Goal: Task Accomplishment & Management: Manage account settings

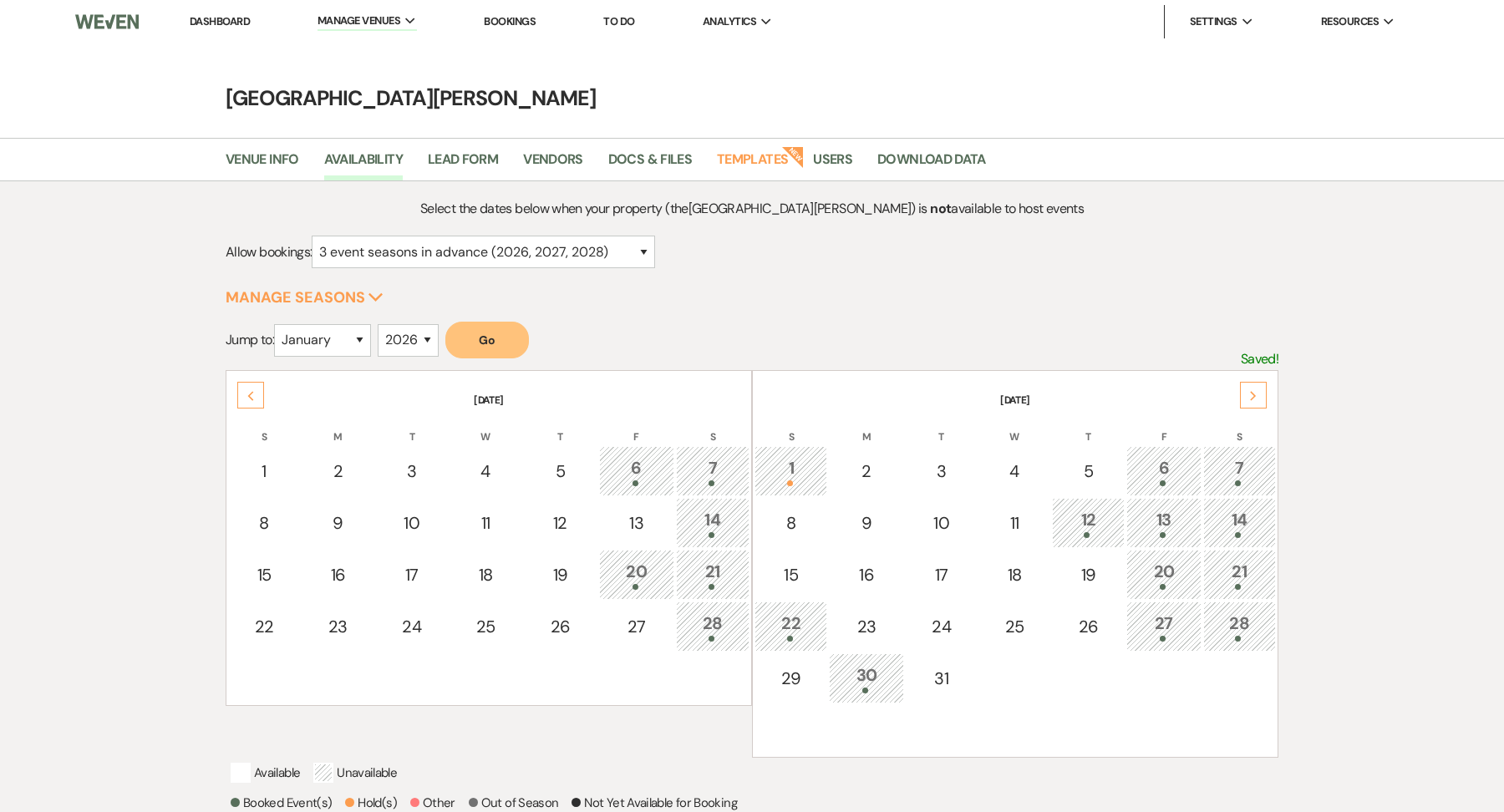
select select "3"
select select "2026"
click at [240, 17] on link "Dashboard" at bounding box center [219, 21] width 60 height 14
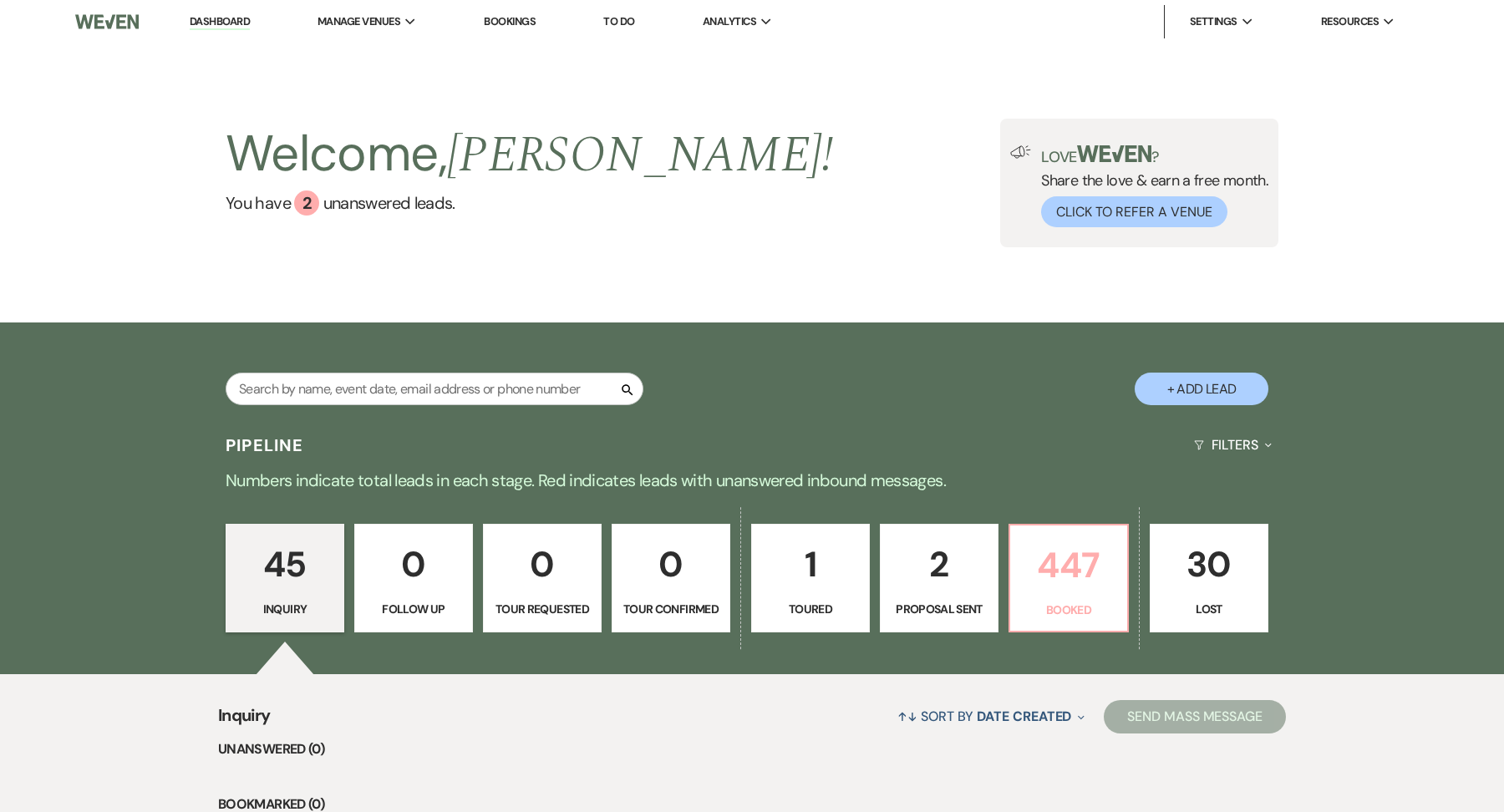
click at [1036, 586] on p "447" at bounding box center [1068, 564] width 97 height 56
click at [1049, 337] on div "Search + Add Lead" at bounding box center [752, 374] width 1203 height 87
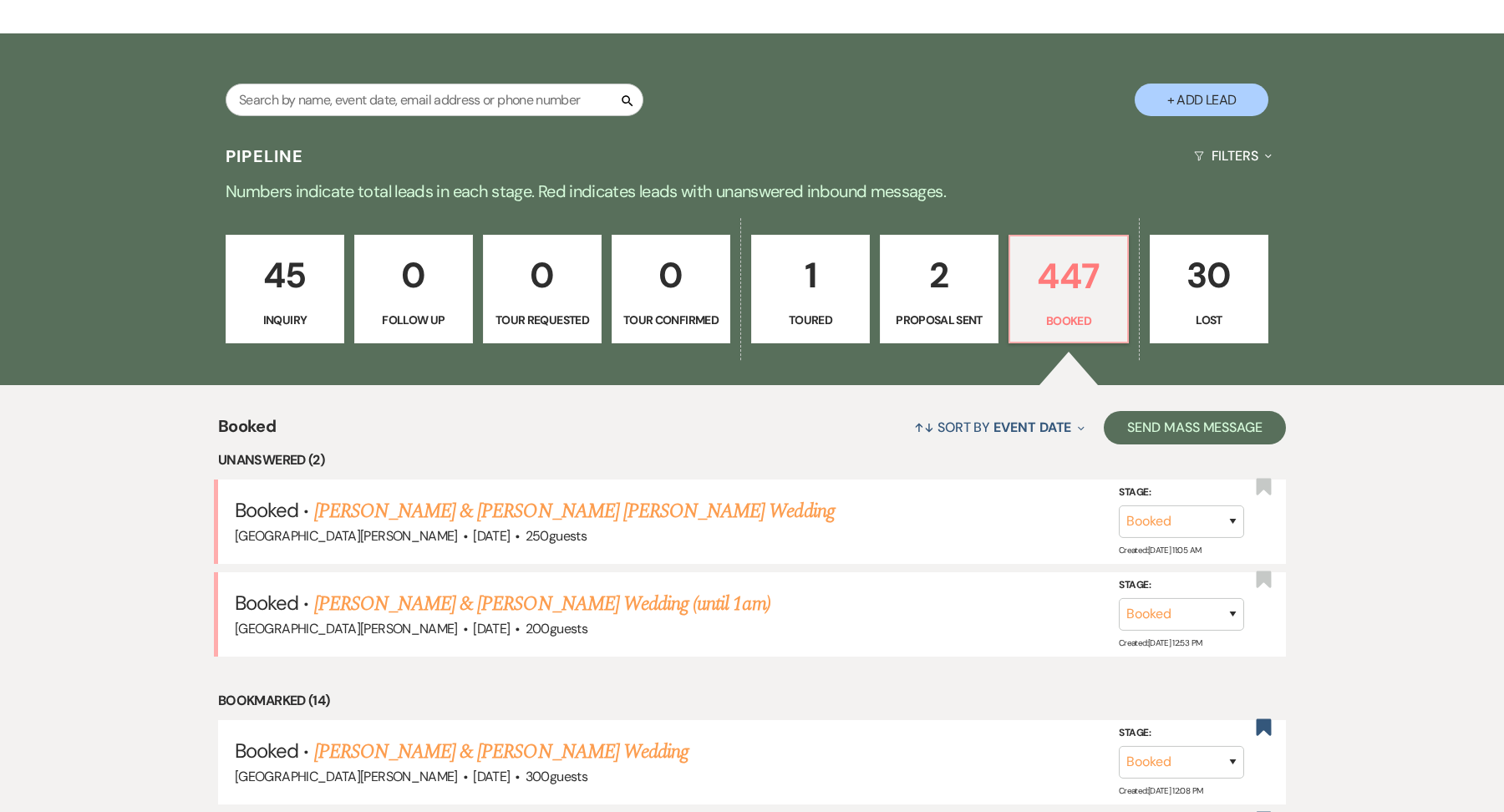
scroll to position [164, 0]
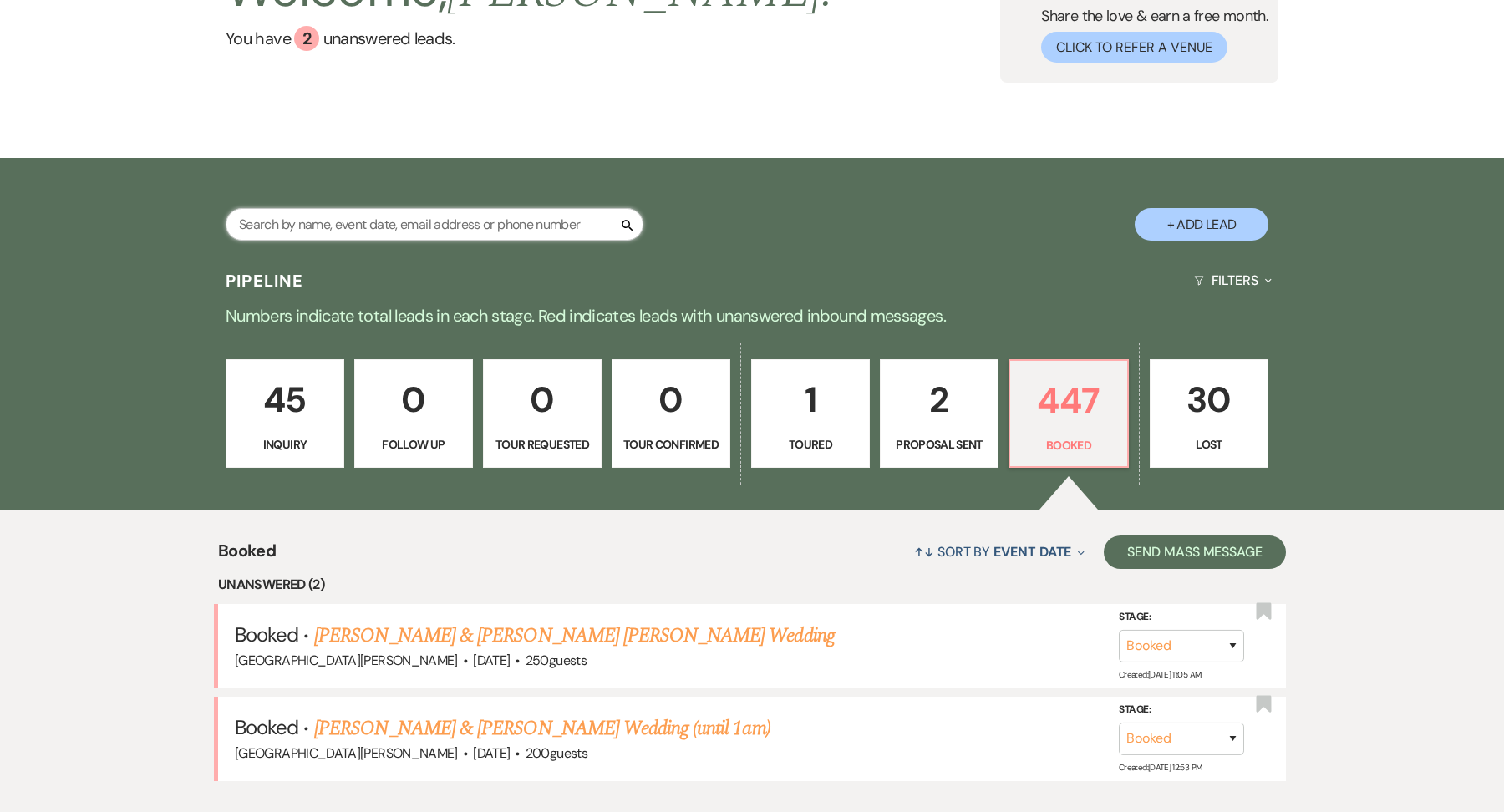
click at [390, 221] on input "text" at bounding box center [434, 224] width 418 height 32
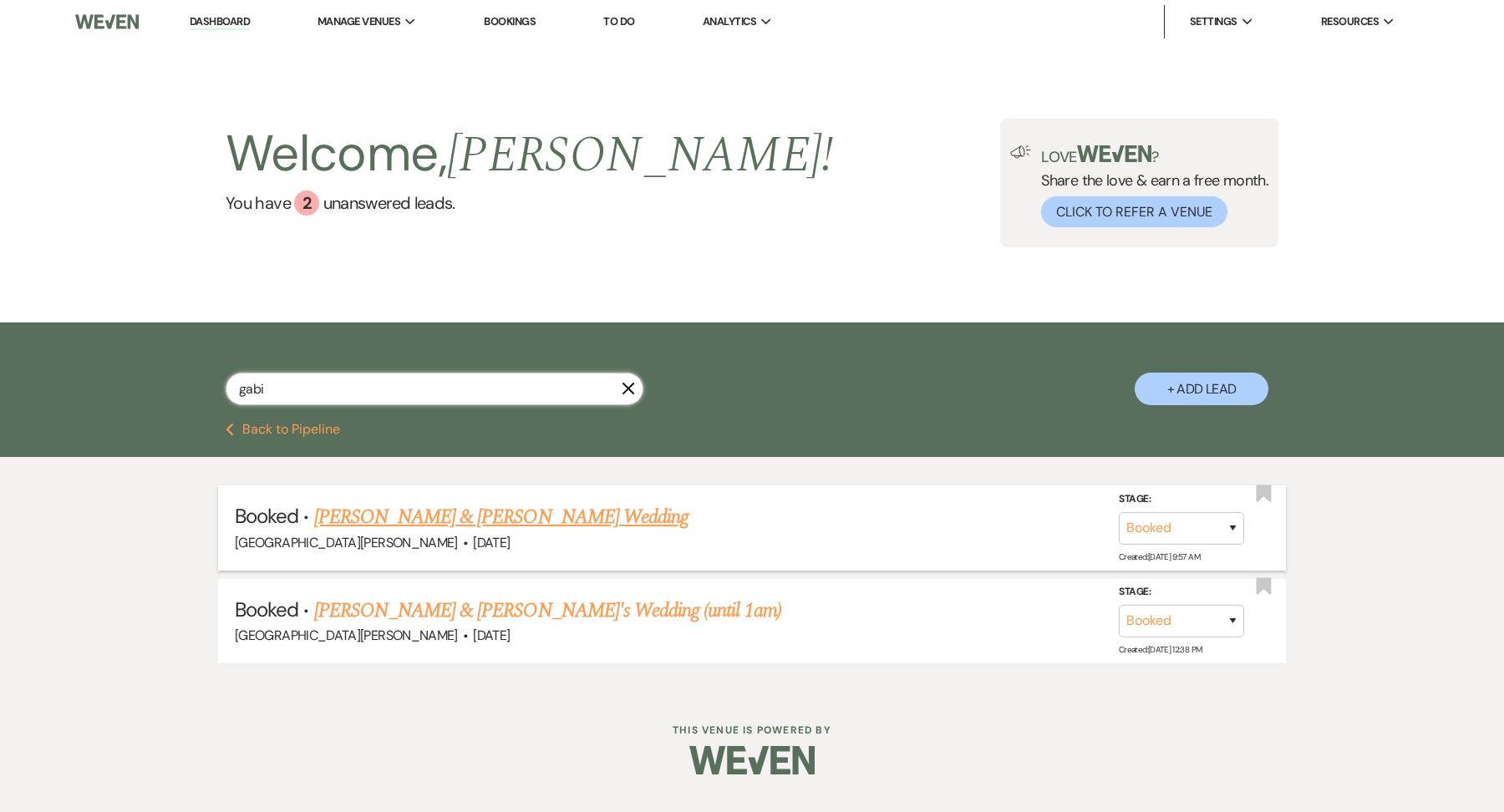
type input "gabi"
click at [468, 512] on link "[PERSON_NAME] & [PERSON_NAME] Wedding" at bounding box center [502, 517] width 374 height 30
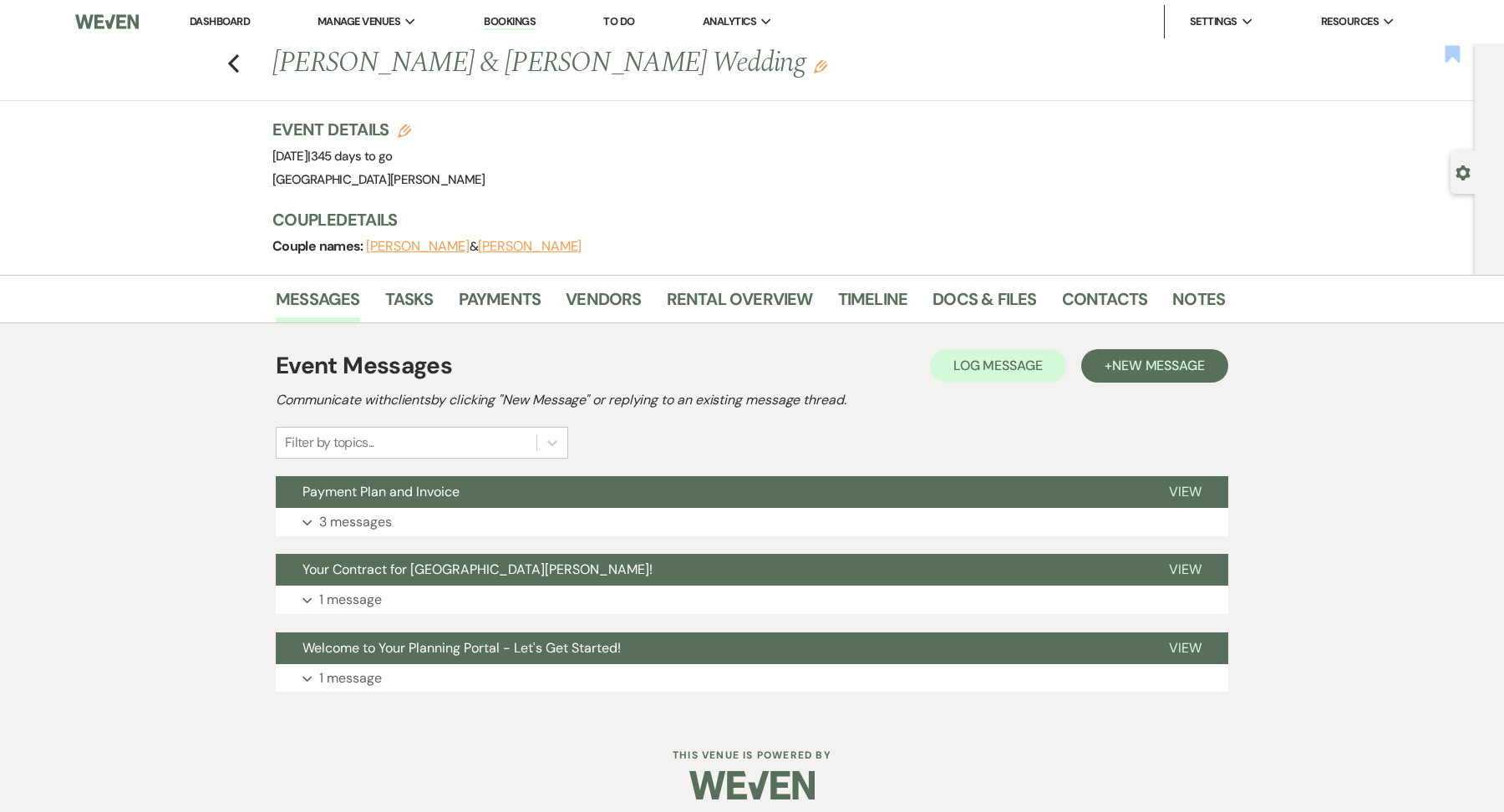
click at [1459, 51] on icon "Bookmark" at bounding box center [1452, 54] width 17 height 20
click at [776, 509] on button "Expand 3 messages" at bounding box center [752, 522] width 952 height 28
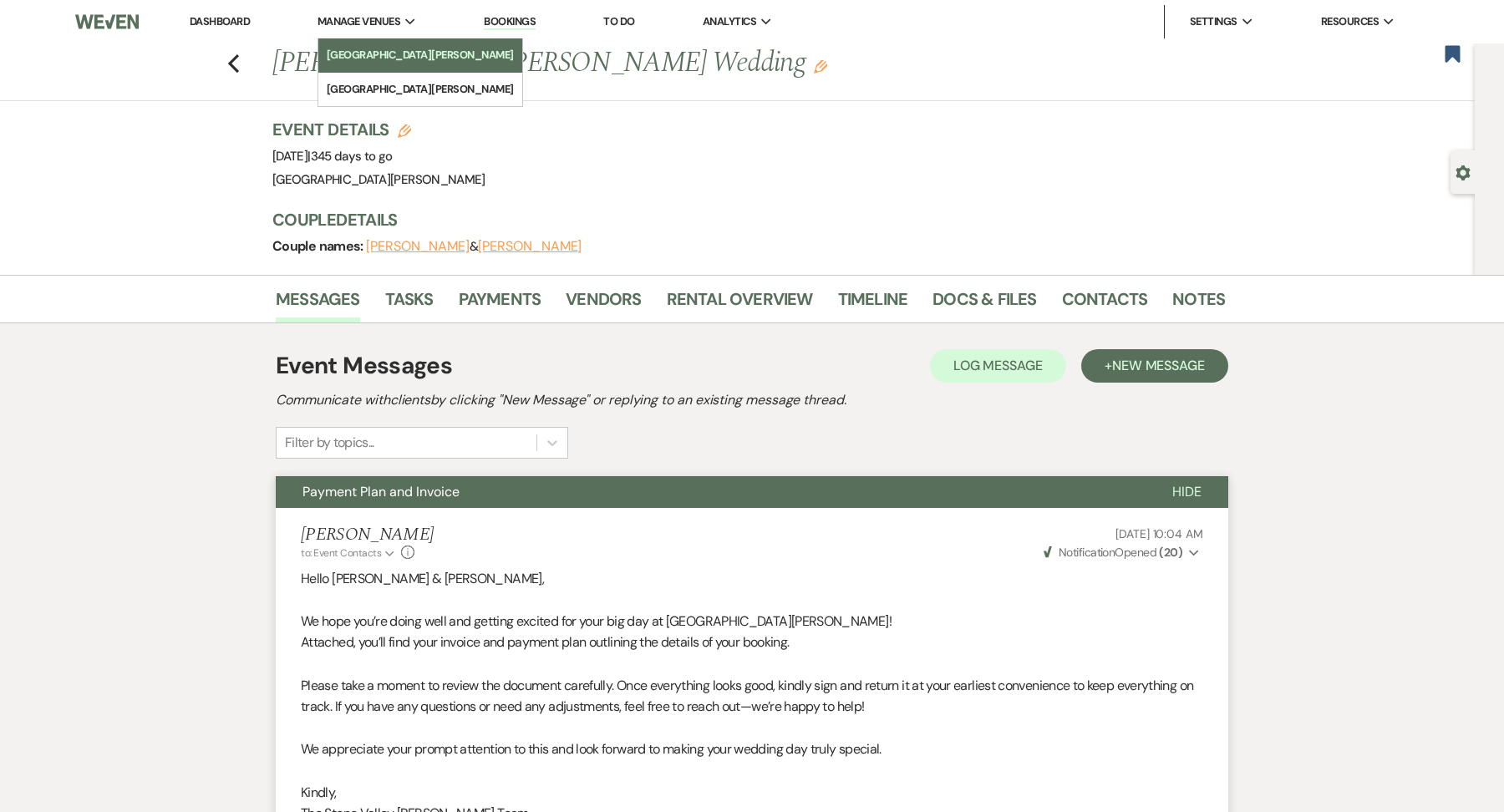
click at [366, 66] on link "[GEOGRAPHIC_DATA][PERSON_NAME]" at bounding box center [420, 54] width 204 height 33
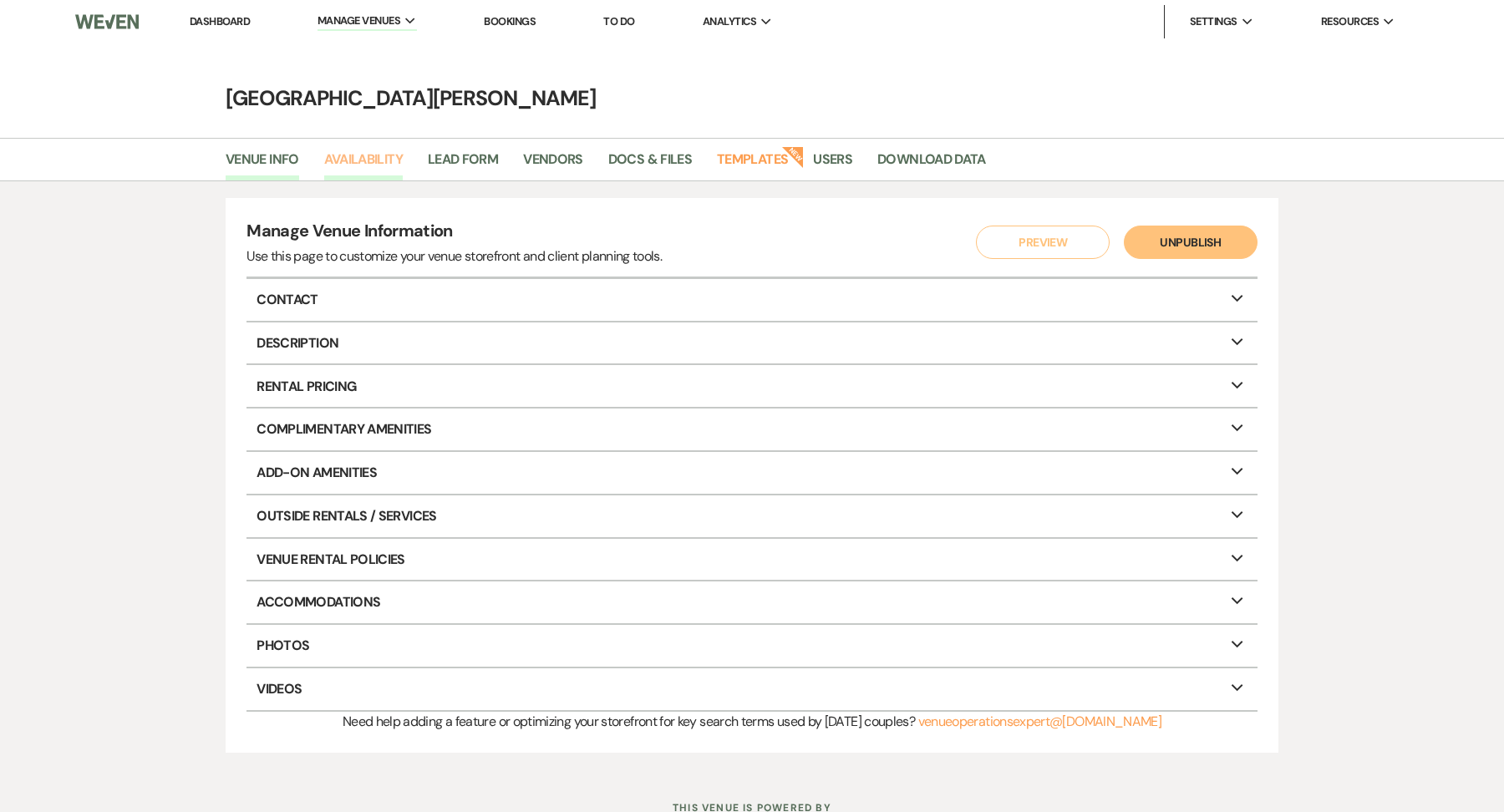
click at [350, 162] on link "Availability" at bounding box center [363, 163] width 79 height 31
select select "3"
select select "2026"
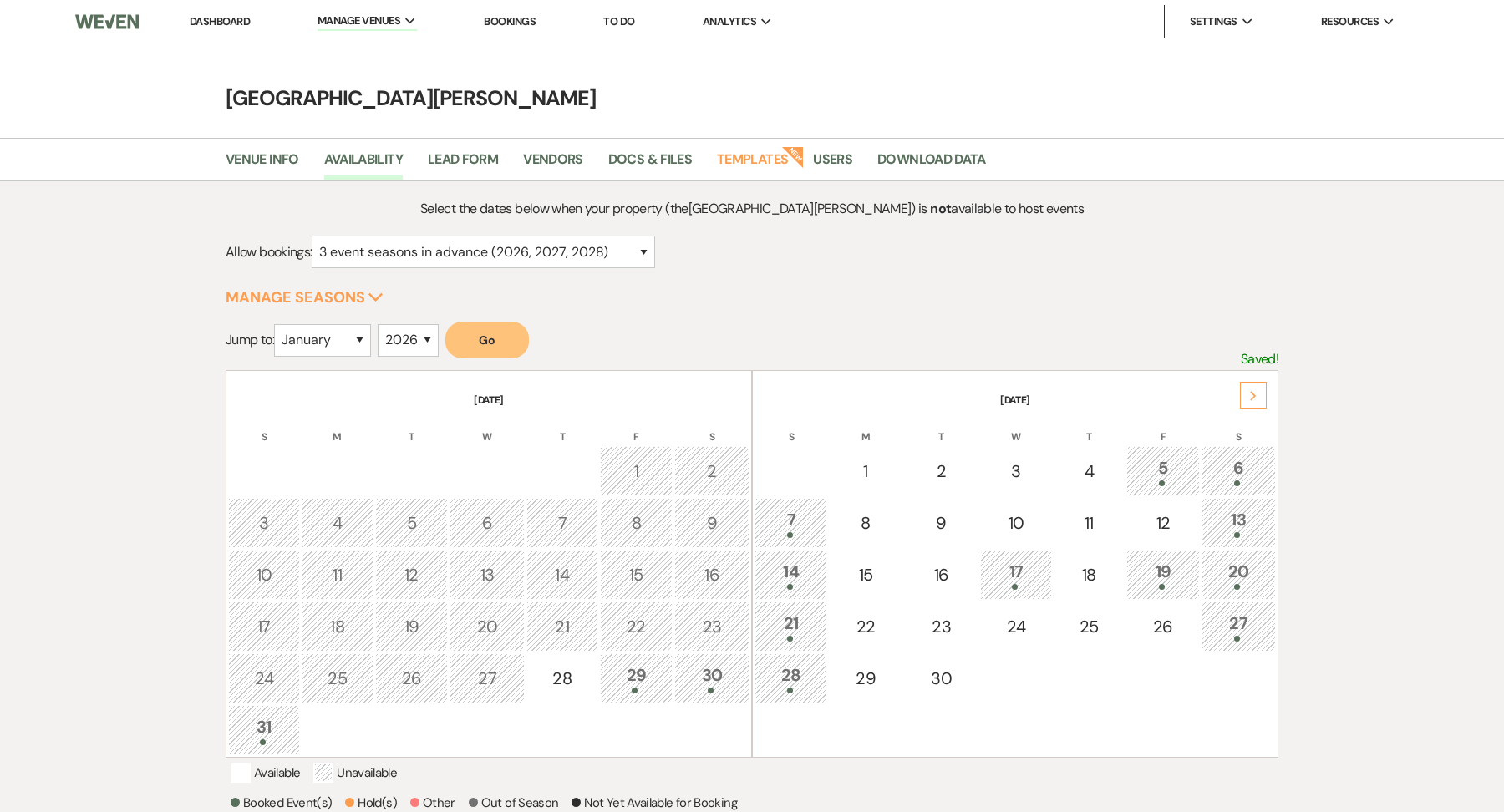
click at [207, 4] on nav "Dashboard Manage Venues Expand [GEOGRAPHIC_DATA][PERSON_NAME] [GEOGRAPHIC_DATA]…" at bounding box center [752, 22] width 1504 height 44
drag, startPoint x: 211, startPoint y: 18, endPoint x: 247, endPoint y: 12, distance: 36.5
click at [211, 19] on link "Dashboard" at bounding box center [219, 21] width 60 height 14
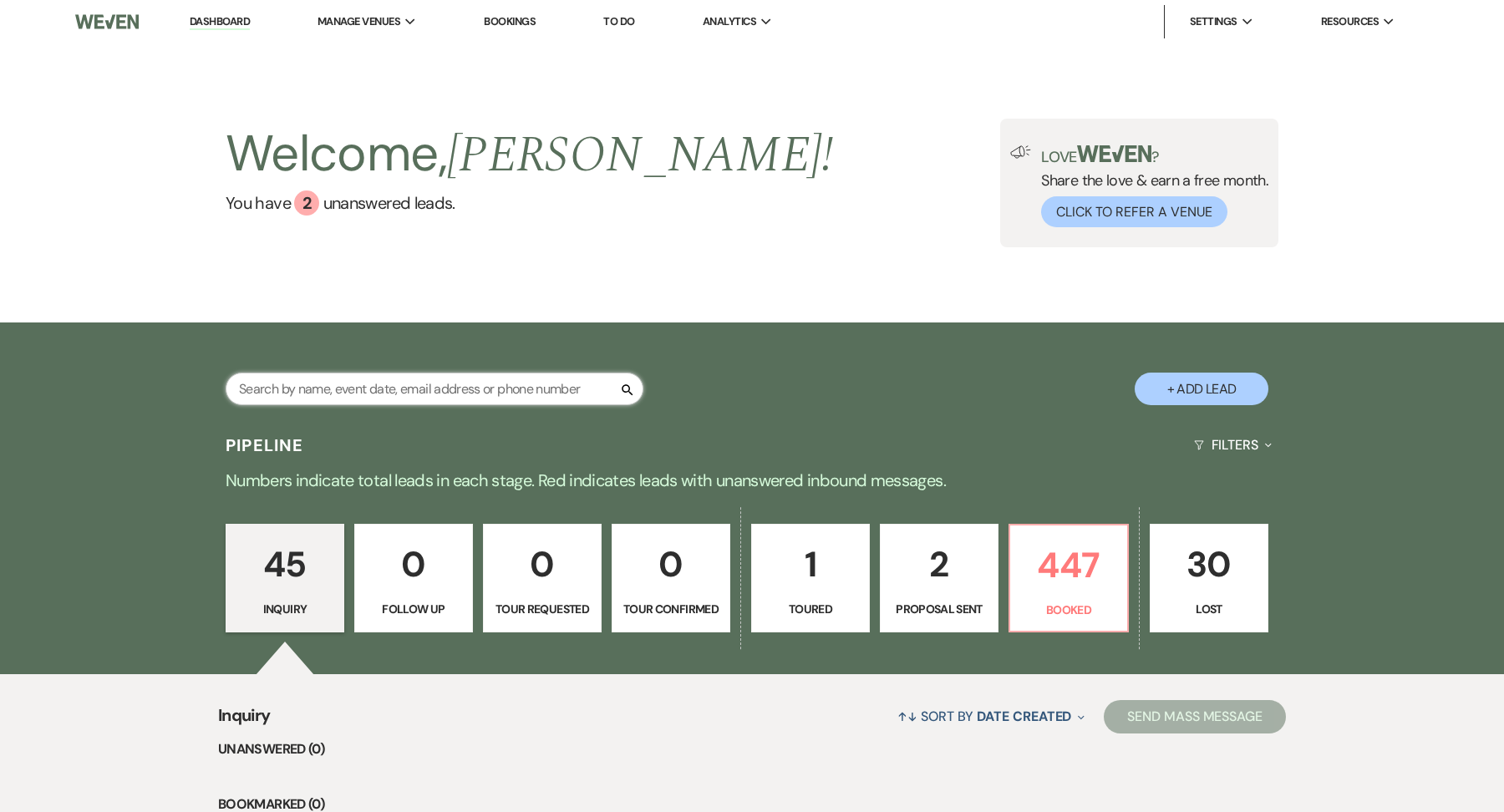
click at [333, 390] on input "text" at bounding box center [434, 388] width 418 height 32
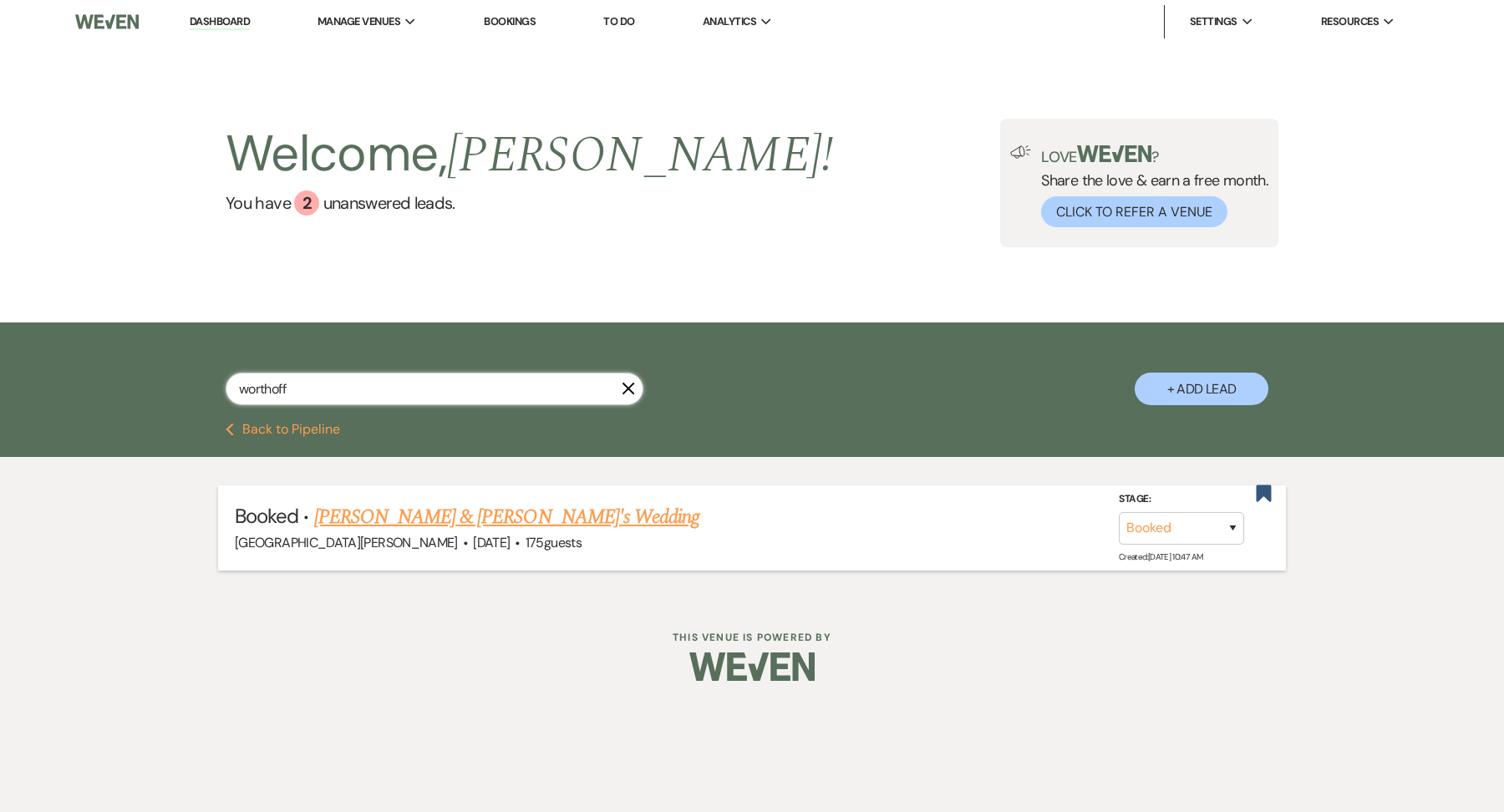
type input "worthoff"
click at [579, 519] on link "[PERSON_NAME] & [PERSON_NAME]'s Wedding" at bounding box center [507, 517] width 386 height 30
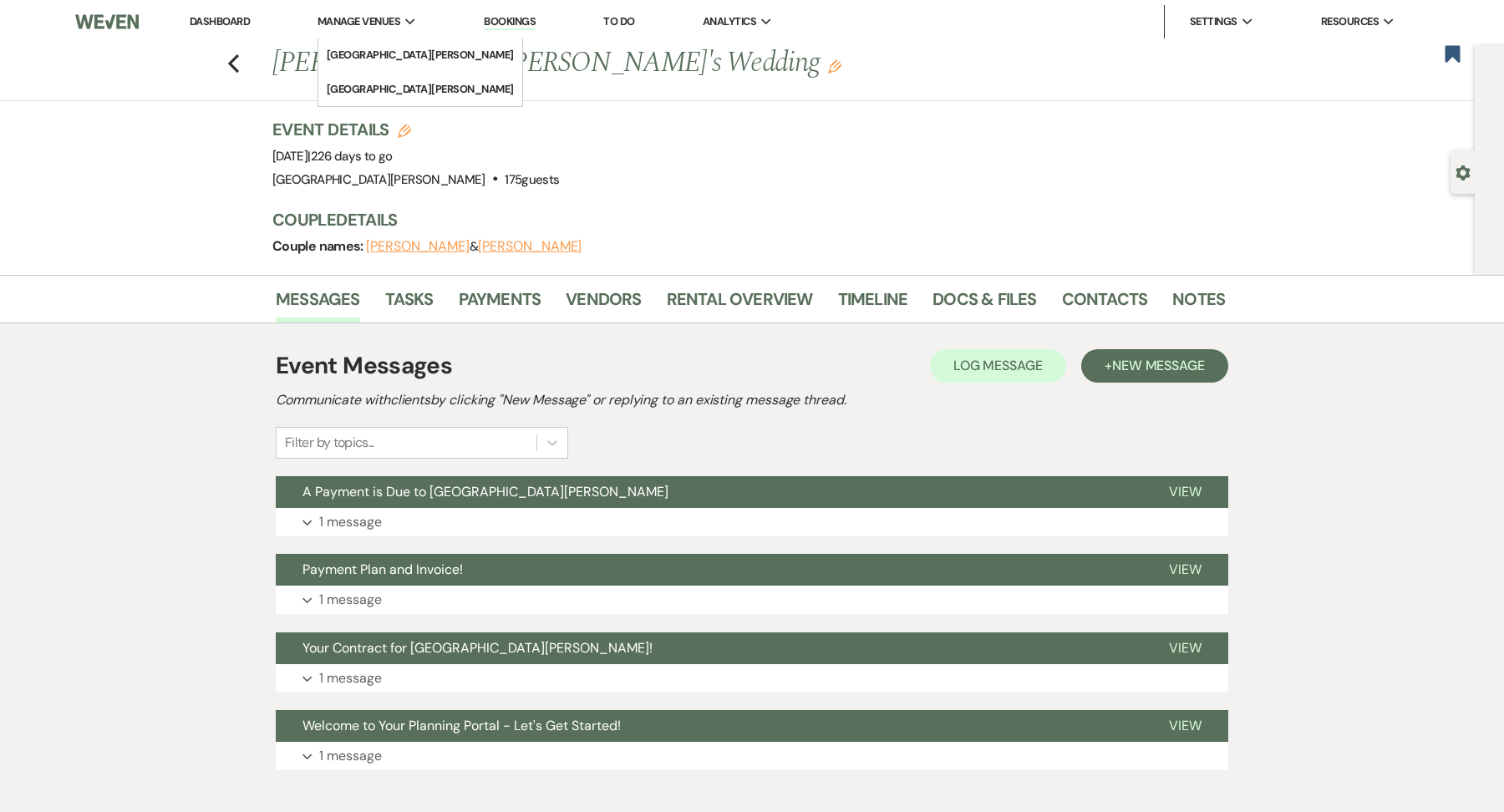
click at [370, 22] on span "Manage Venues" at bounding box center [358, 22] width 83 height 17
click at [370, 44] on link "[GEOGRAPHIC_DATA][PERSON_NAME]" at bounding box center [420, 54] width 204 height 33
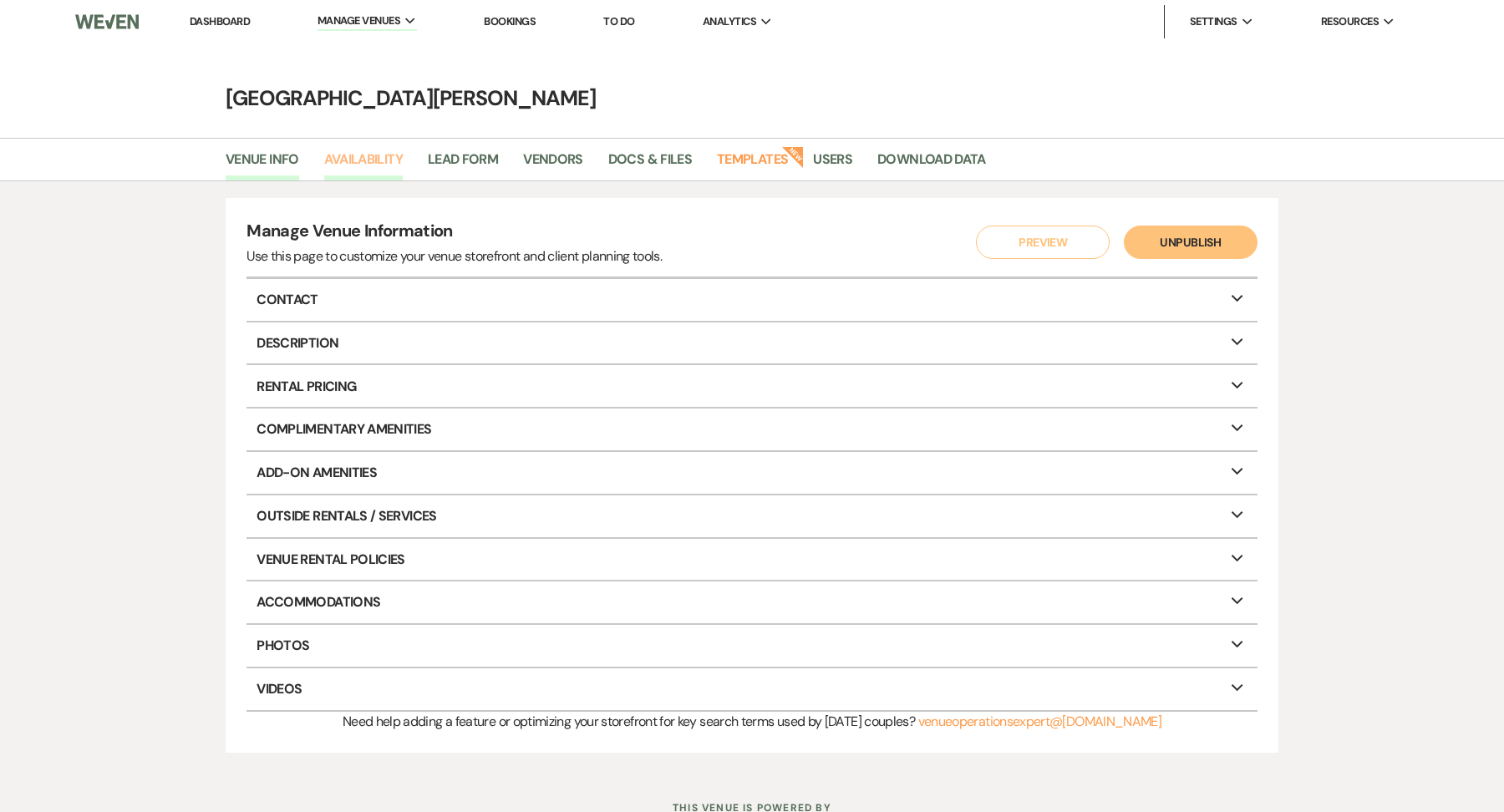
click at [350, 165] on link "Availability" at bounding box center [363, 163] width 79 height 31
select select "3"
select select "2026"
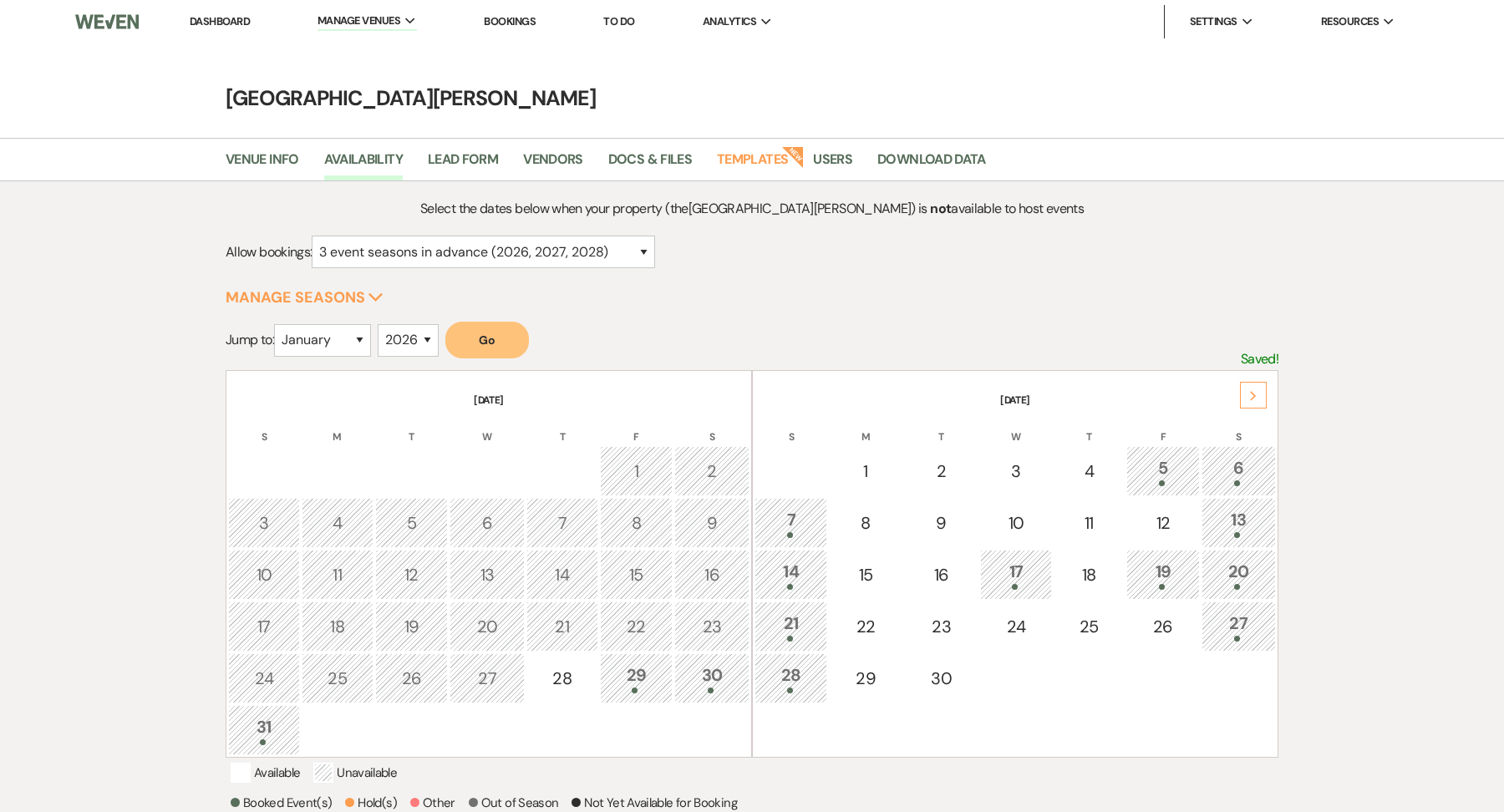
click at [1254, 372] on th "[DATE]" at bounding box center [1015, 389] width 522 height 35
click at [1254, 390] on icon "Next" at bounding box center [1252, 395] width 9 height 10
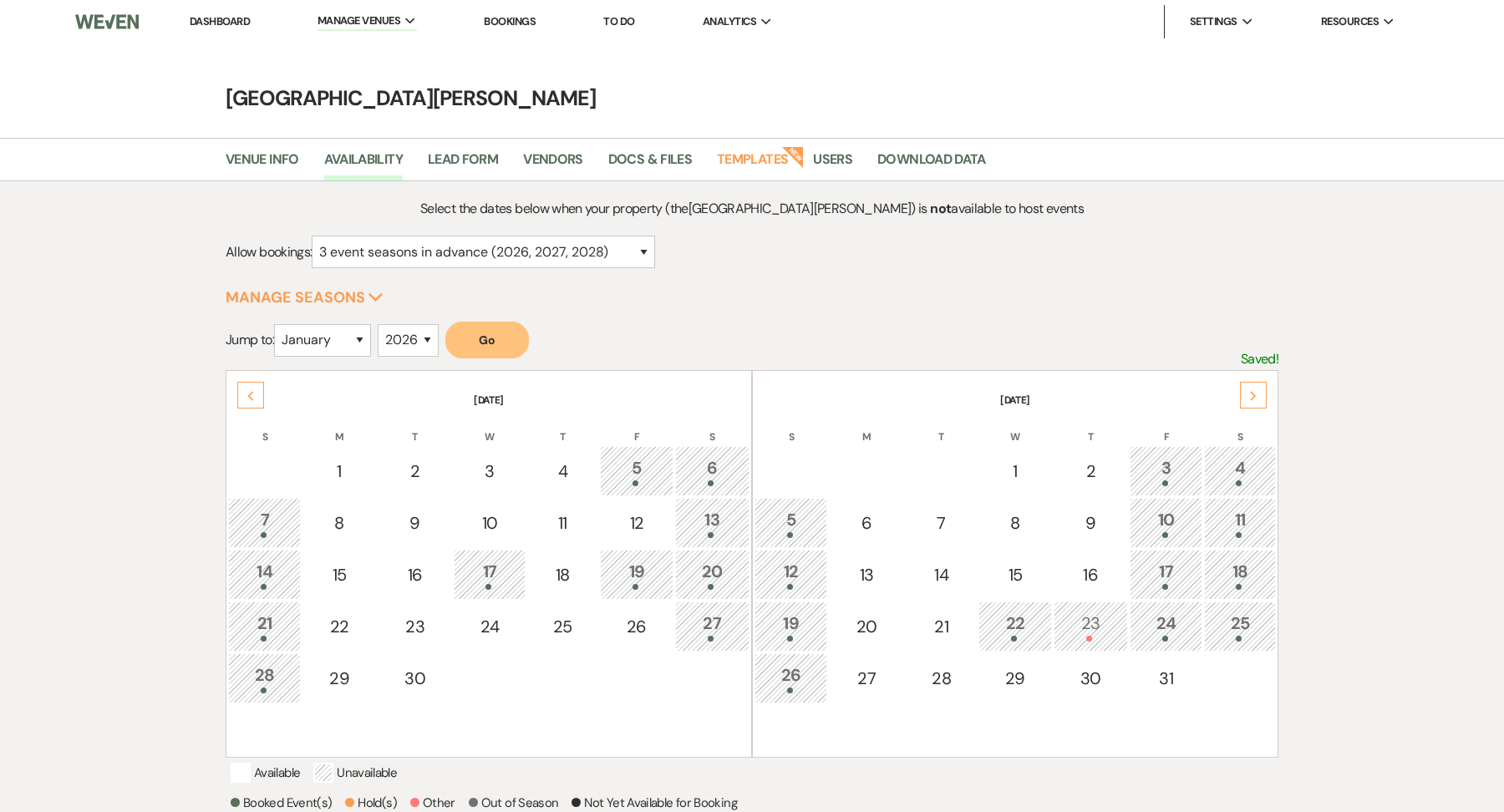
click at [1254, 390] on icon "Next" at bounding box center [1252, 395] width 9 height 10
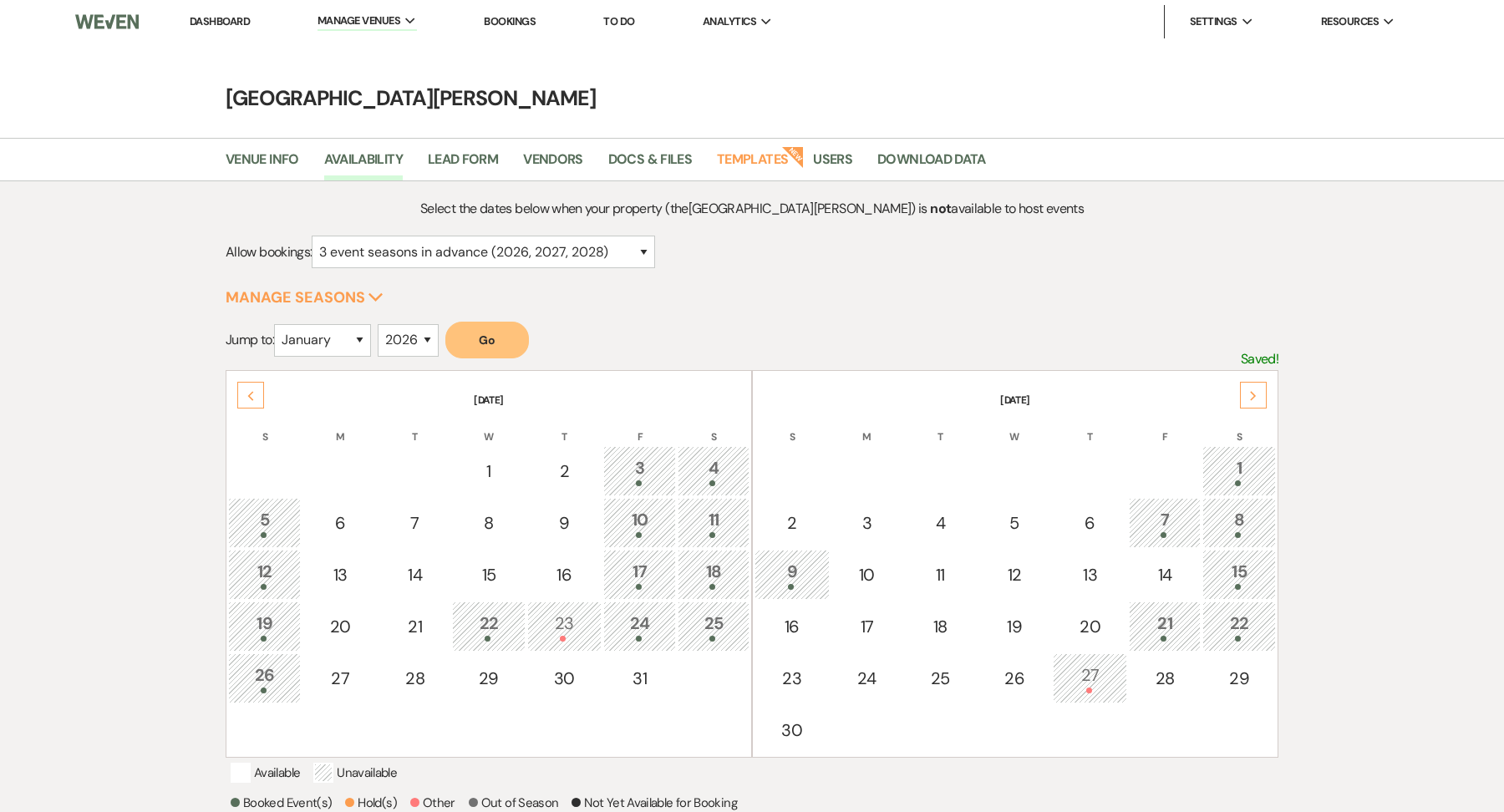
click at [1254, 390] on icon "Next" at bounding box center [1252, 395] width 9 height 10
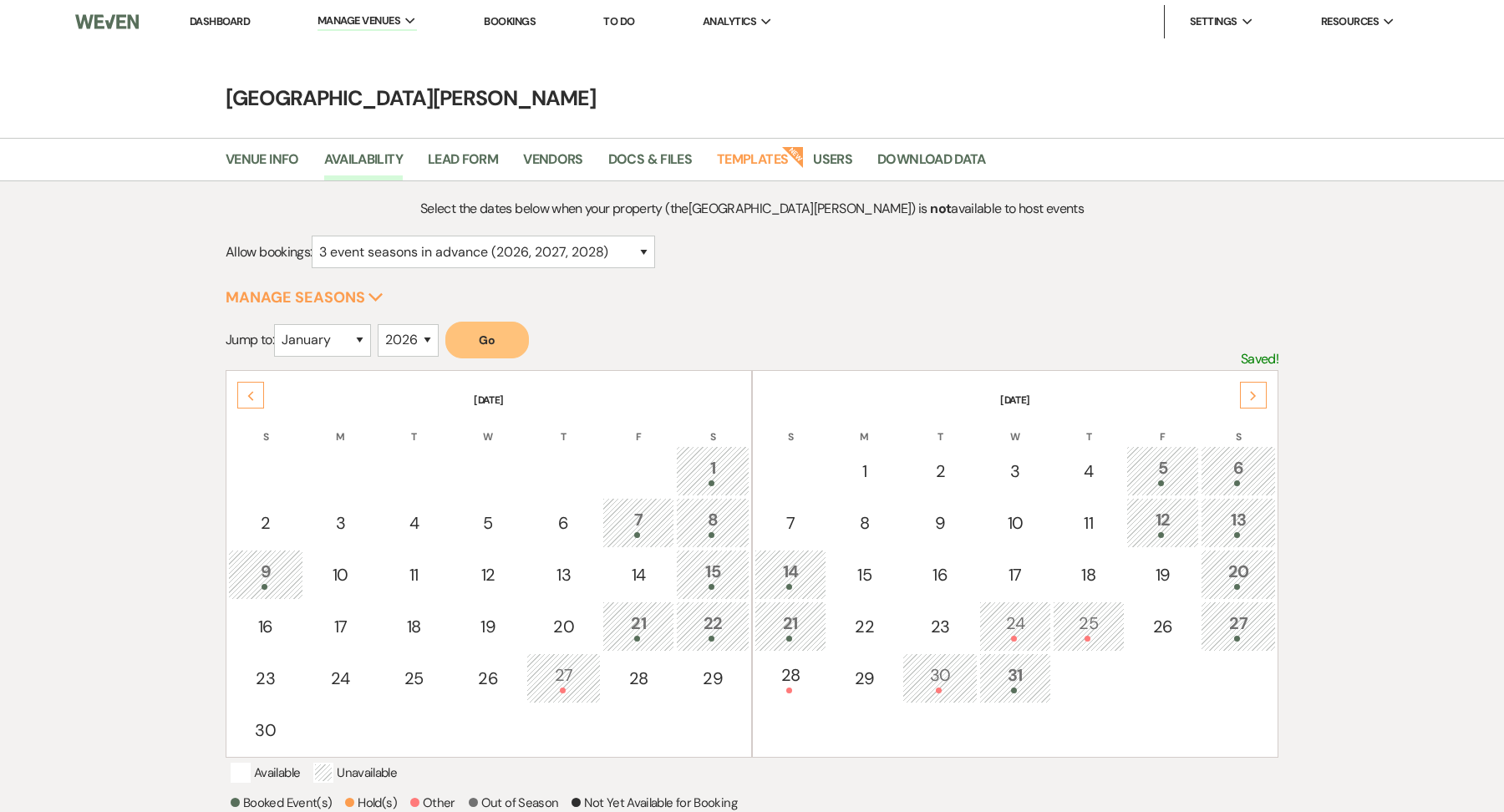
click at [1254, 390] on icon "Next" at bounding box center [1252, 395] width 9 height 10
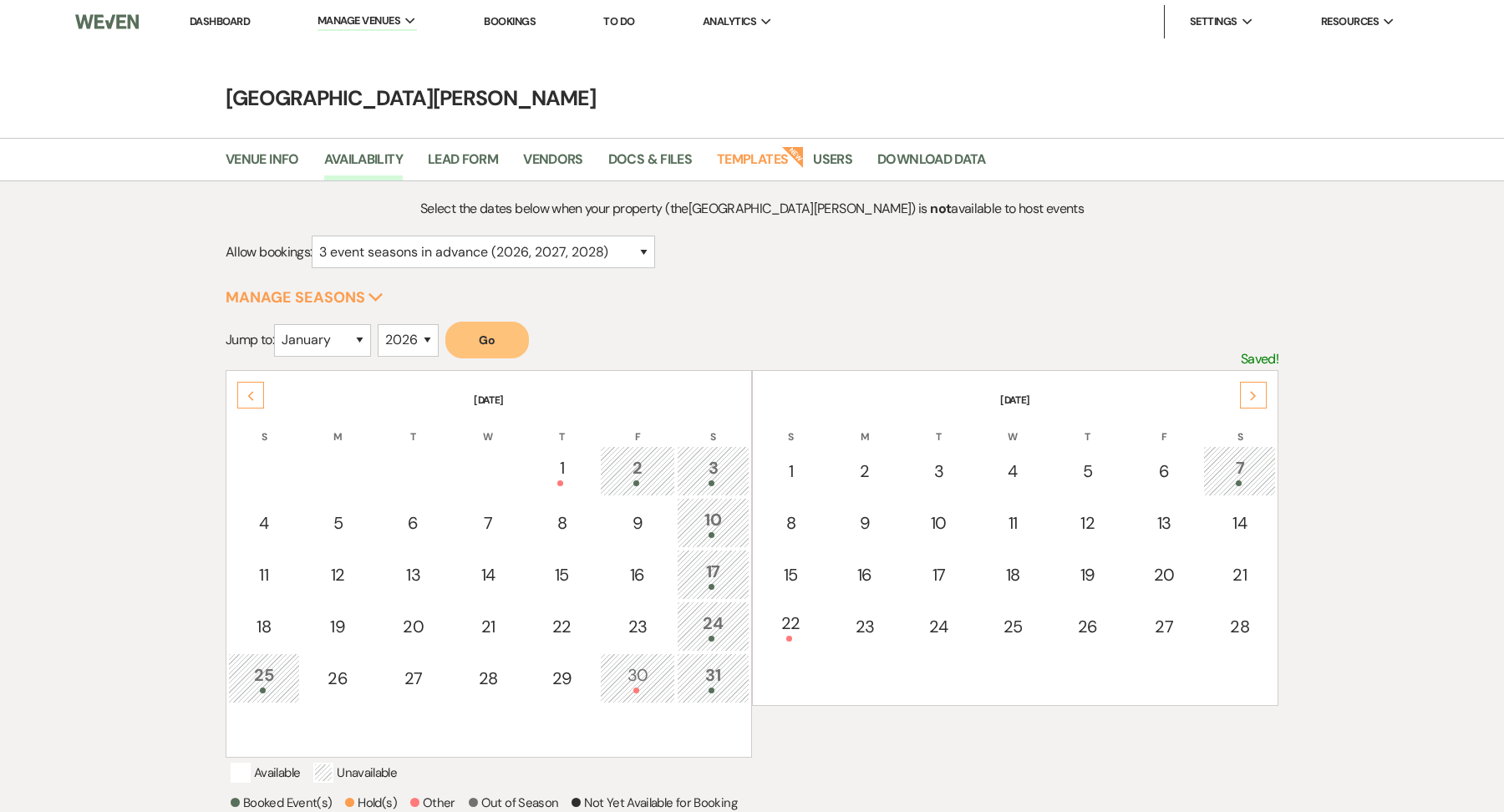
click at [1254, 390] on icon "Next" at bounding box center [1252, 395] width 9 height 10
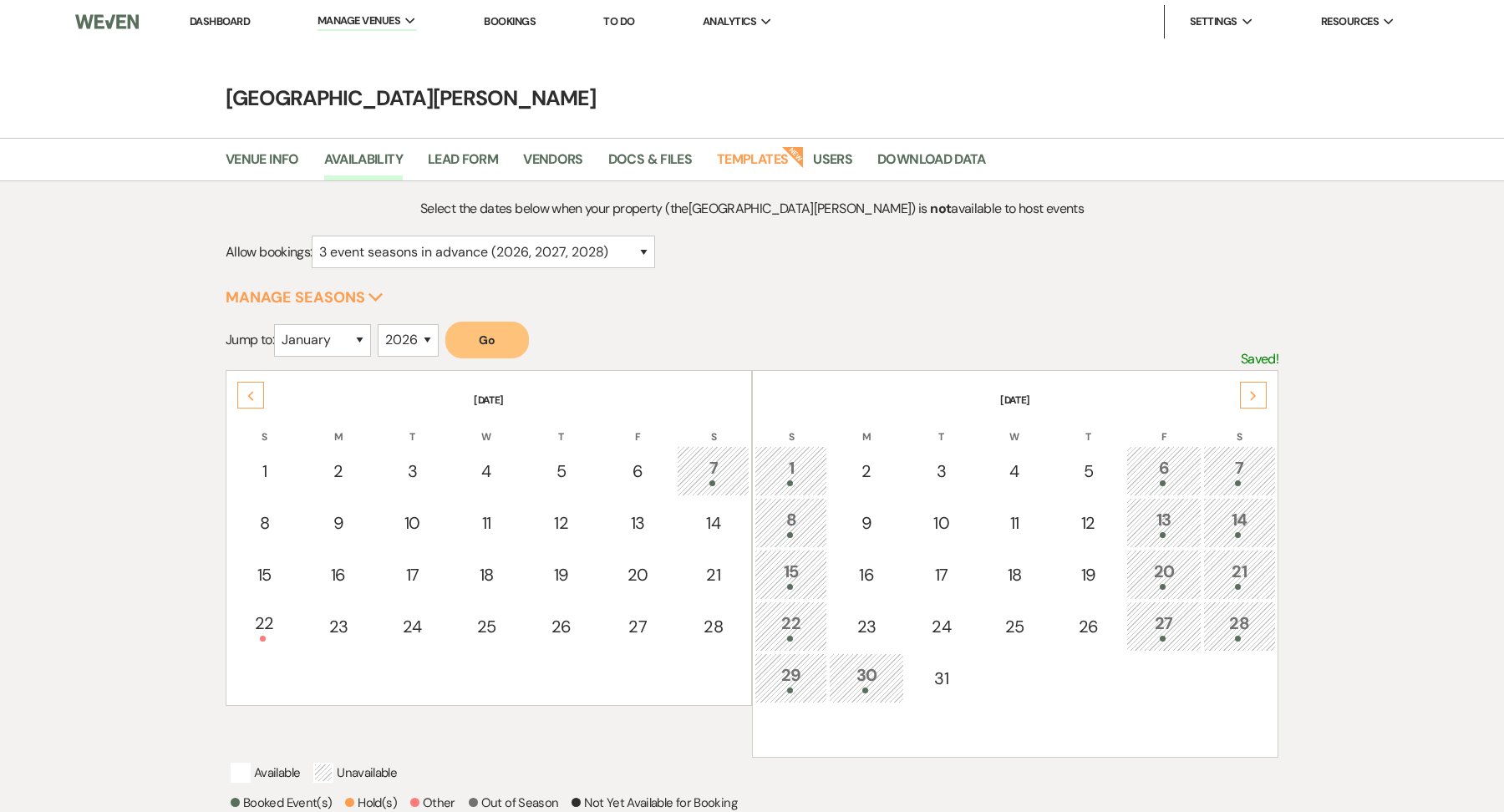
click at [1250, 441] on th "S" at bounding box center [1239, 426] width 72 height 35
click at [1250, 457] on div "7" at bounding box center [1239, 470] width 54 height 31
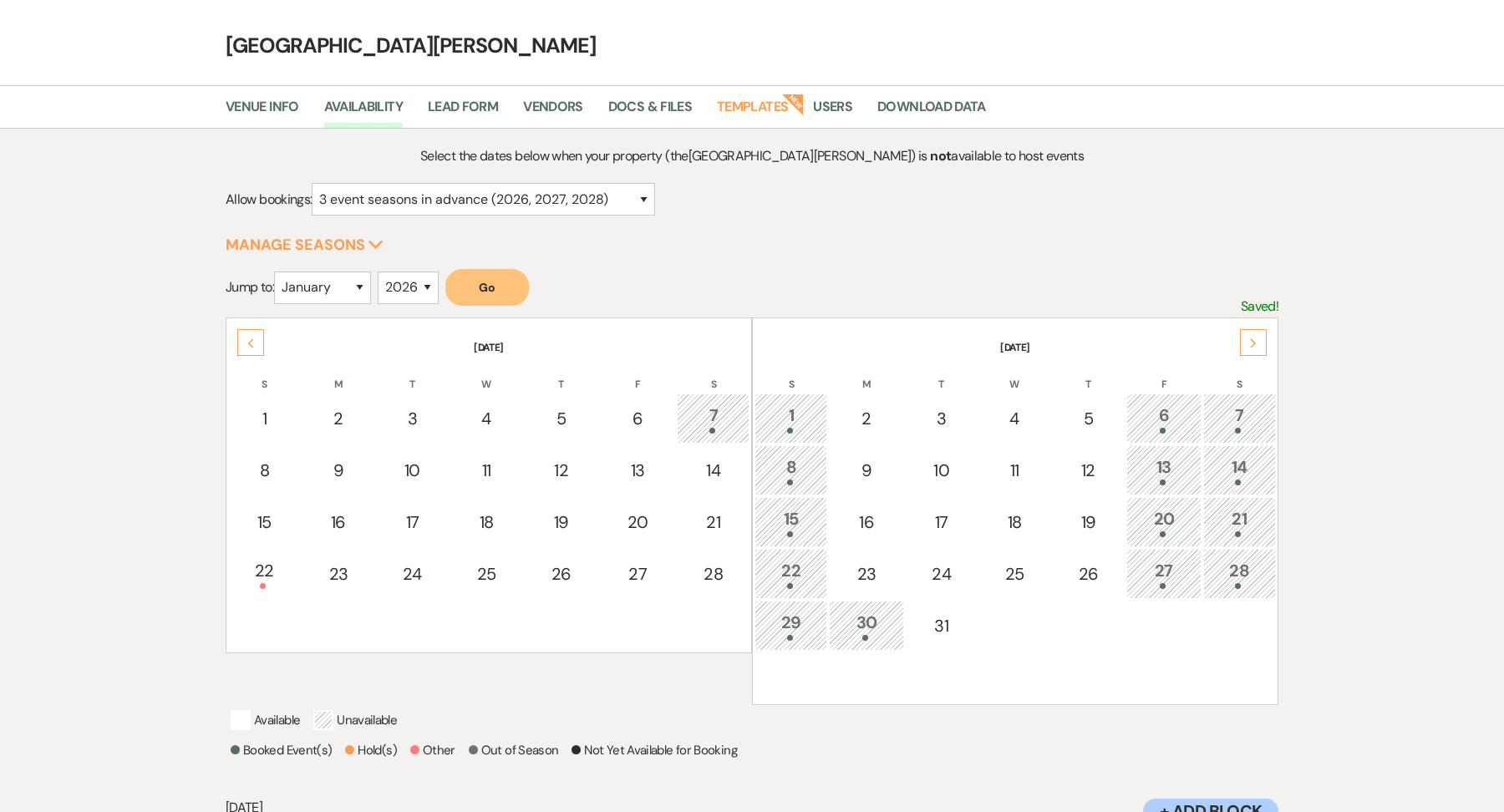
scroll to position [223, 0]
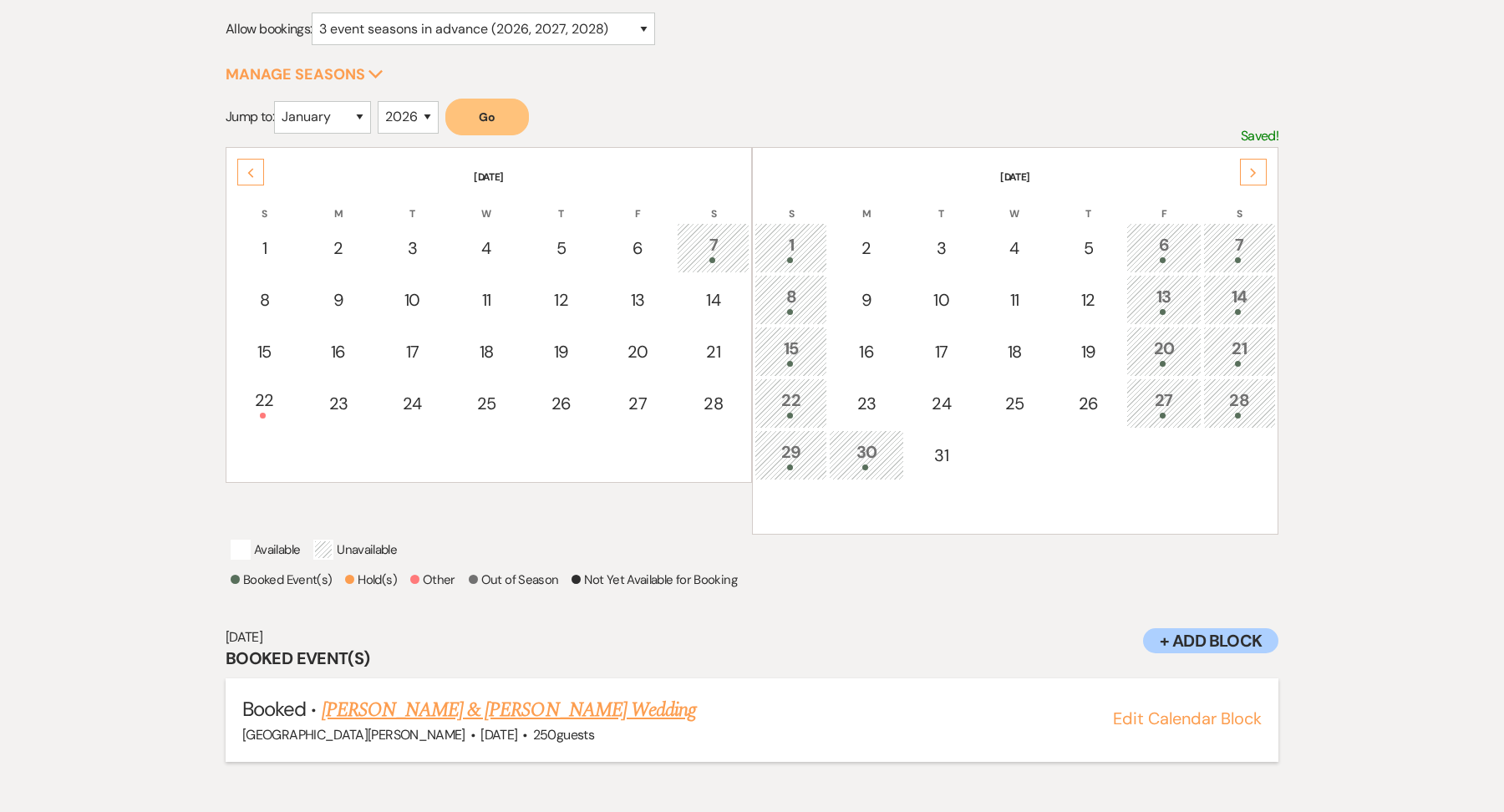
click at [506, 725] on link "[PERSON_NAME] & [PERSON_NAME] Wedding" at bounding box center [508, 709] width 374 height 30
click at [433, 725] on link "[PERSON_NAME] & [PERSON_NAME] Wedding" at bounding box center [508, 709] width 374 height 30
click at [1254, 405] on div "28" at bounding box center [1239, 403] width 54 height 31
click at [465, 725] on link "[PERSON_NAME] & [PERSON_NAME] Wedding (until 1am)" at bounding box center [549, 709] width 456 height 30
